Goal: Task Accomplishment & Management: Use online tool/utility

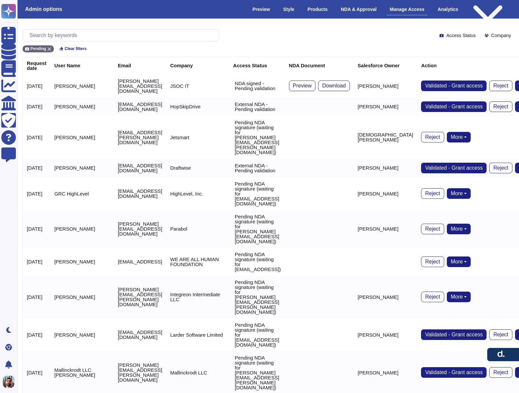
click at [217, 109] on td "HopSkipDrive" at bounding box center [197, 106] width 63 height 19
click at [217, 102] on td "HopSkipDrive" at bounding box center [197, 106] width 63 height 19
click at [417, 102] on td "[PERSON_NAME]" at bounding box center [386, 106] width 64 height 19
click at [281, 102] on p "External NDA - Pending validation" at bounding box center [258, 107] width 46 height 10
click at [63, 103] on td "Randall Magiera" at bounding box center [82, 106] width 64 height 19
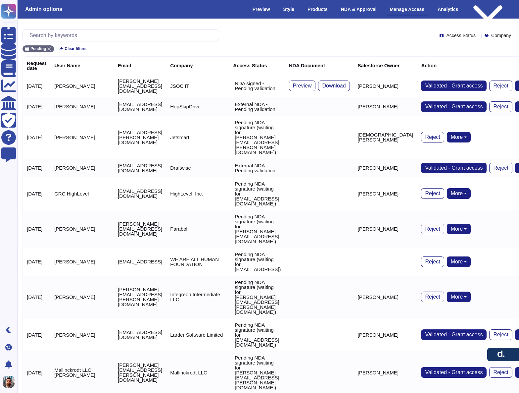
click at [35, 102] on td "2025-08-13" at bounding box center [36, 106] width 27 height 19
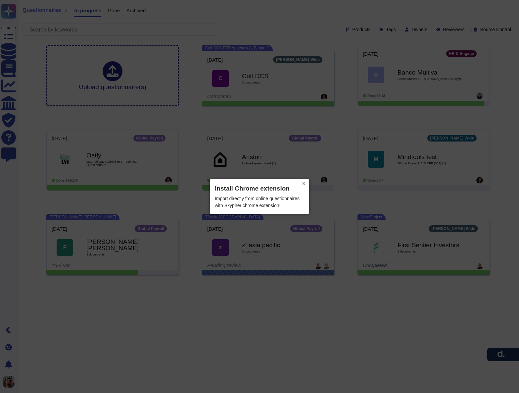
click at [304, 184] on button "×" at bounding box center [304, 183] width 11 height 9
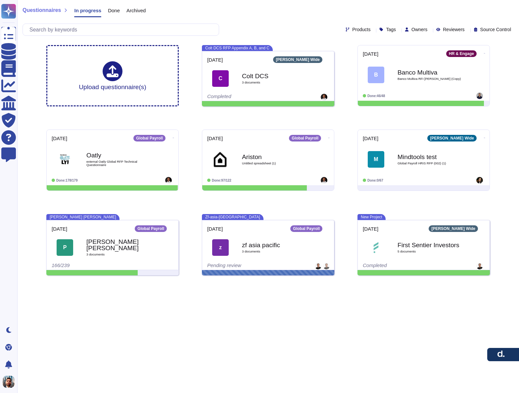
click at [120, 10] on span "Done" at bounding box center [114, 10] width 12 height 5
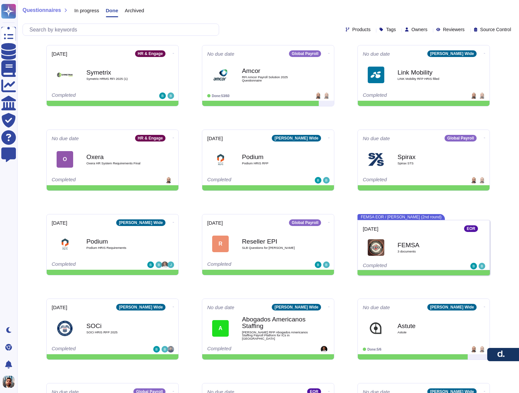
click at [412, 30] on span "Owners" at bounding box center [420, 29] width 16 height 5
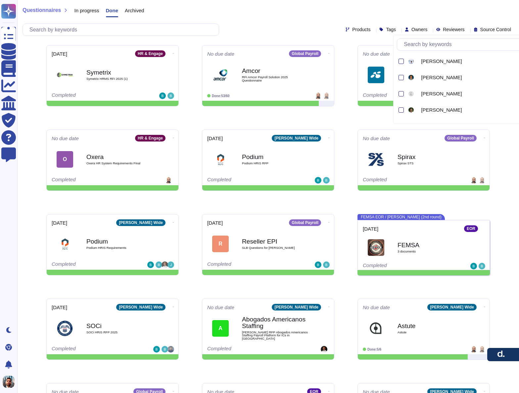
click at [381, 30] on div "Tags" at bounding box center [388, 29] width 19 height 5
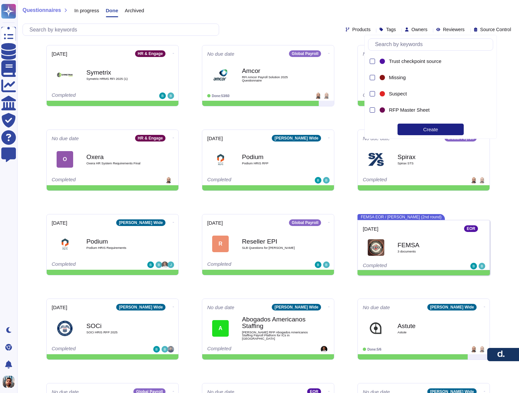
click at [352, 29] on span "Products" at bounding box center [361, 29] width 18 height 5
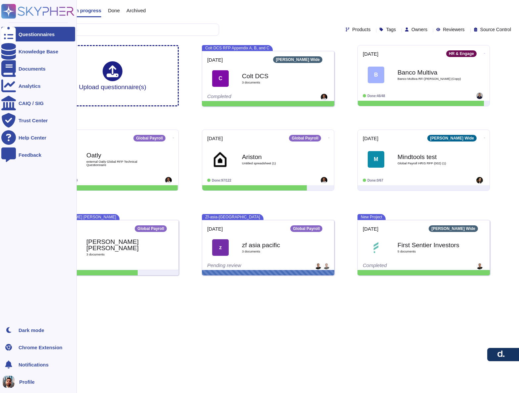
click at [8, 12] on rect at bounding box center [8, 11] width 15 height 15
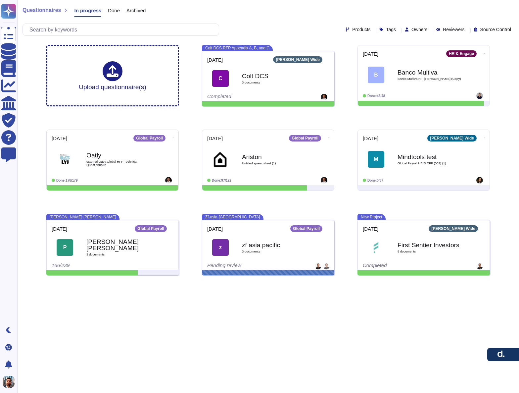
click at [412, 30] on span "Owners" at bounding box center [420, 29] width 16 height 5
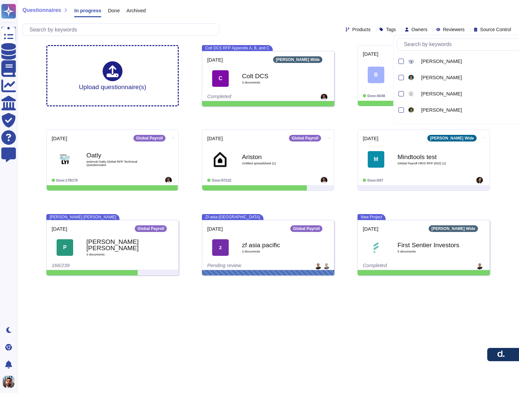
click at [432, 44] on input "text" at bounding box center [475, 45] width 148 height 12
type input "gio"
click at [421, 61] on span "Giovanni Martinez" at bounding box center [441, 61] width 41 height 6
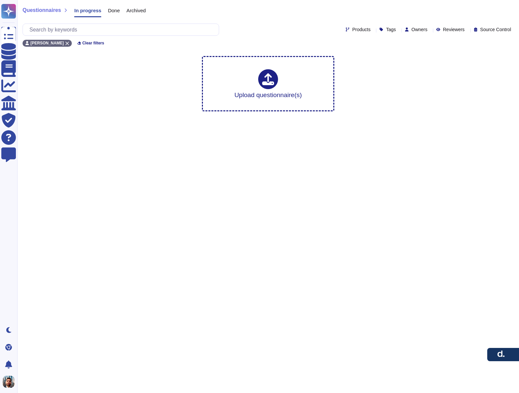
click at [378, 117] on html "Questionnaires Knowledge Base Documents Analytics CAIQ / SIG Trust Center Help …" at bounding box center [259, 58] width 519 height 117
click at [481, 28] on span "Source Control" at bounding box center [495, 29] width 31 height 5
click at [391, 82] on div "Upload questionnaire(s)" at bounding box center [268, 84] width 454 height 66
